Goal: Answer question/provide support

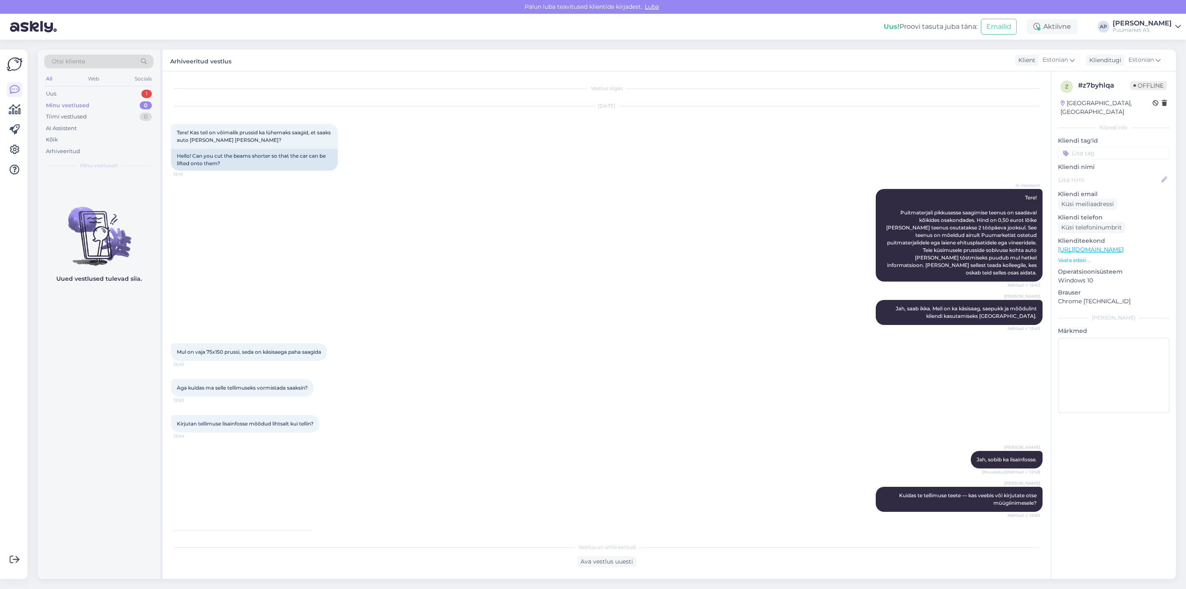
click at [67, 94] on div "Uus 1" at bounding box center [98, 94] width 109 height 12
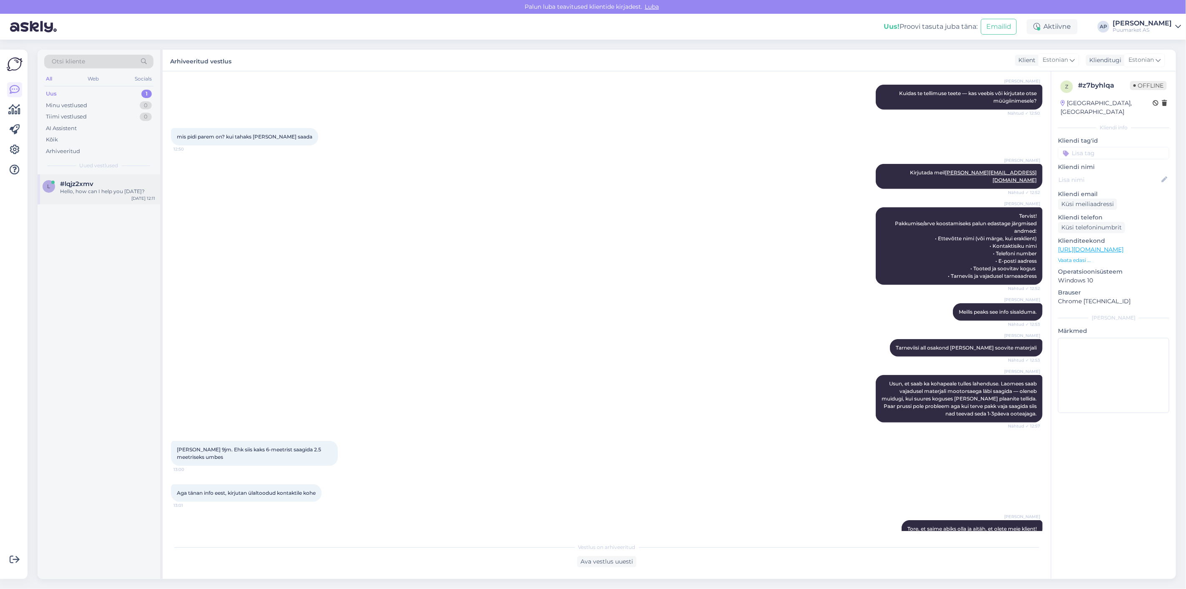
click at [93, 178] on div "l #lqjz2xmv Hello, how can I help you [DATE]? [DATE] 12:11" at bounding box center [99, 189] width 123 height 30
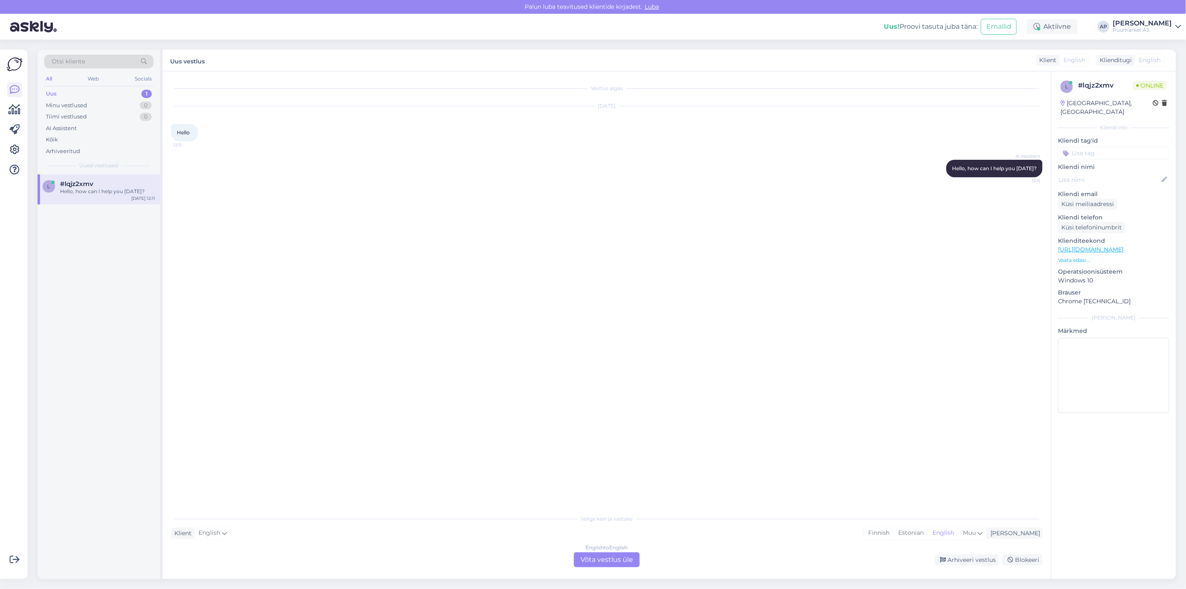
click at [334, 245] on div "Vestlus algas [DATE] Hello 12:11 AI Assistent Hello, how can I help you [DATE]?…" at bounding box center [610, 291] width 879 height 423
click at [589, 557] on div "English to English Võta vestlus üle" at bounding box center [607, 559] width 66 height 15
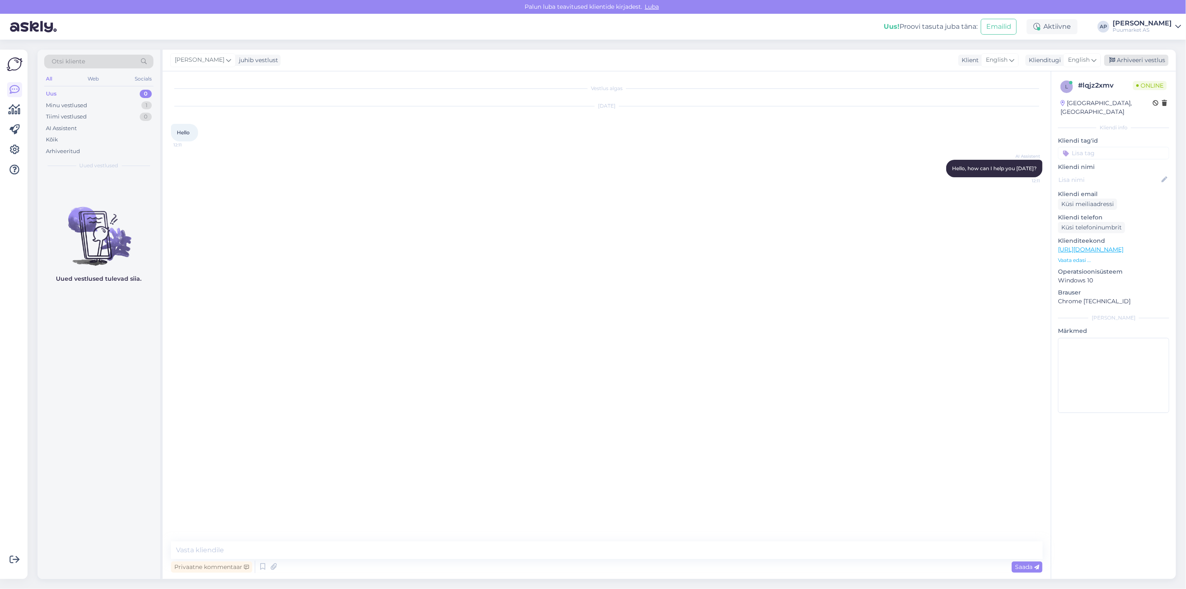
click at [1166, 61] on div "Arhiveeri vestlus" at bounding box center [1136, 60] width 64 height 11
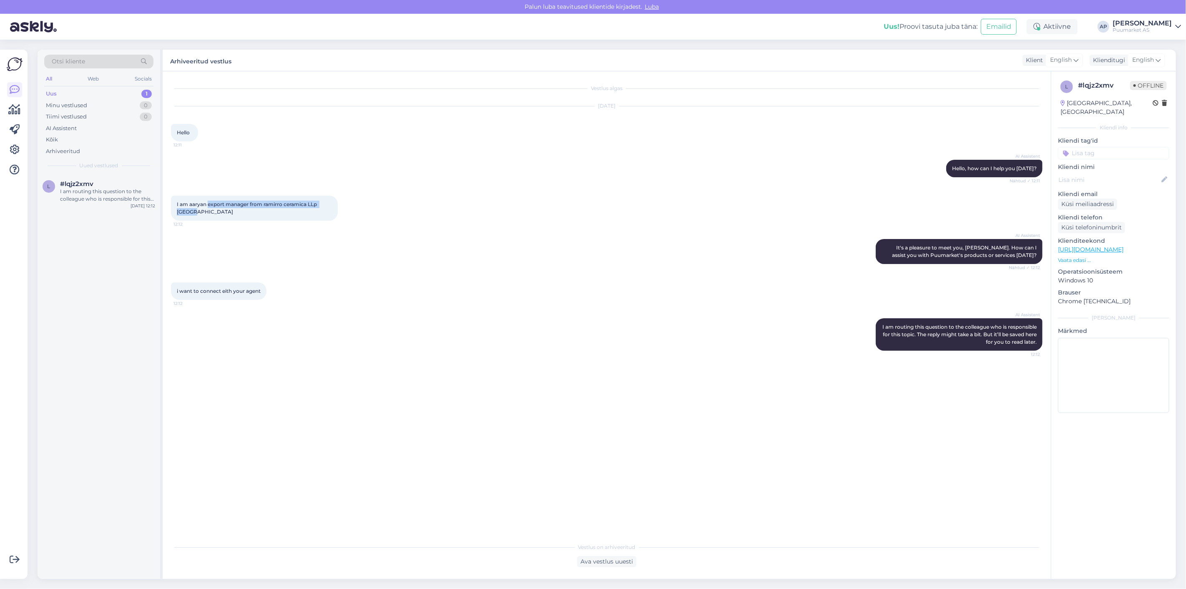
drag, startPoint x: 207, startPoint y: 203, endPoint x: 334, endPoint y: 209, distance: 126.9
click at [334, 209] on div "I am aaryan export manager from ramirro ceramica LLp [GEOGRAPHIC_DATA] 12:12" at bounding box center [254, 208] width 167 height 25
click at [615, 564] on div "Ava vestlus uuesti" at bounding box center [606, 561] width 59 height 11
click at [581, 554] on div "English to English Võta vestlus üle" at bounding box center [607, 559] width 73 height 15
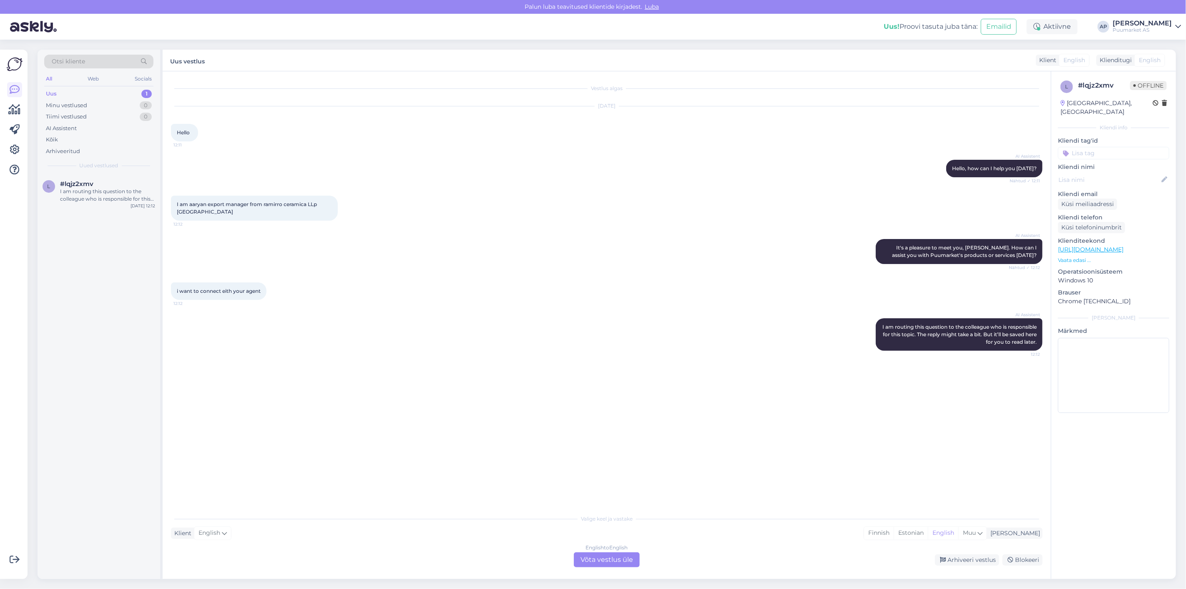
click at [585, 554] on div "English to English Võta vestlus üle" at bounding box center [607, 559] width 66 height 15
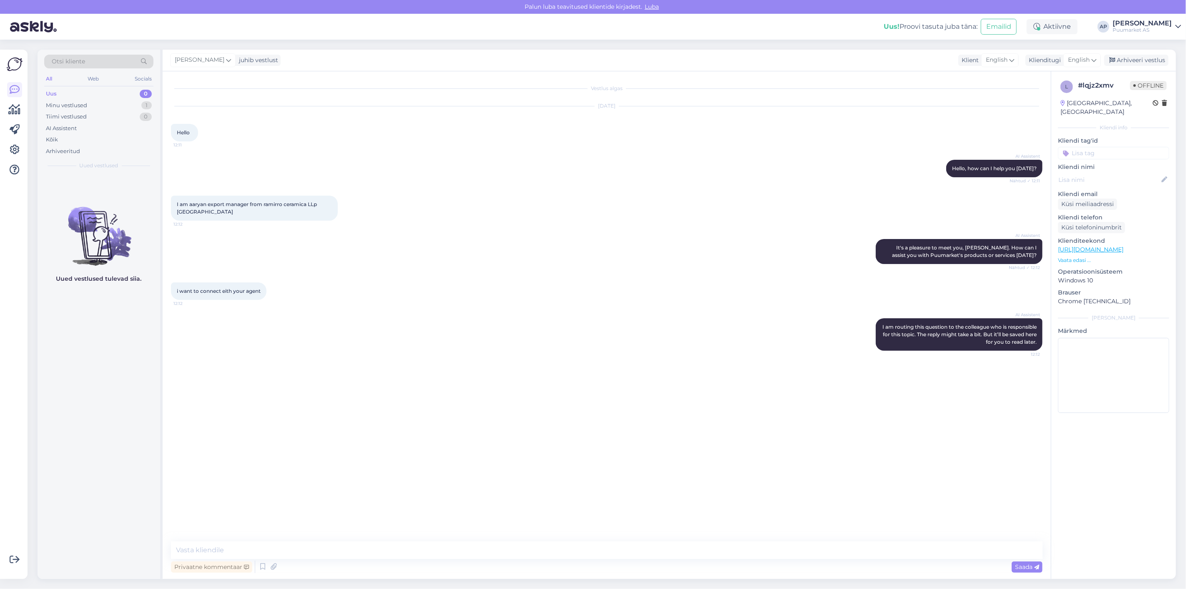
click at [580, 537] on div "Vestlus algas [DATE] Hello 12:11 AI Assistent Hello, how can I help you [DATE]?…" at bounding box center [607, 325] width 888 height 508
click at [581, 549] on textarea at bounding box center [607, 550] width 872 height 18
type textarea "[PERSON_NAME][EMAIL_ADDRESS][PERSON_NAME][DOMAIN_NAME]"
click at [1133, 60] on div "Arhiveeri vestlus" at bounding box center [1136, 60] width 64 height 11
